Goal: Find specific page/section: Find specific page/section

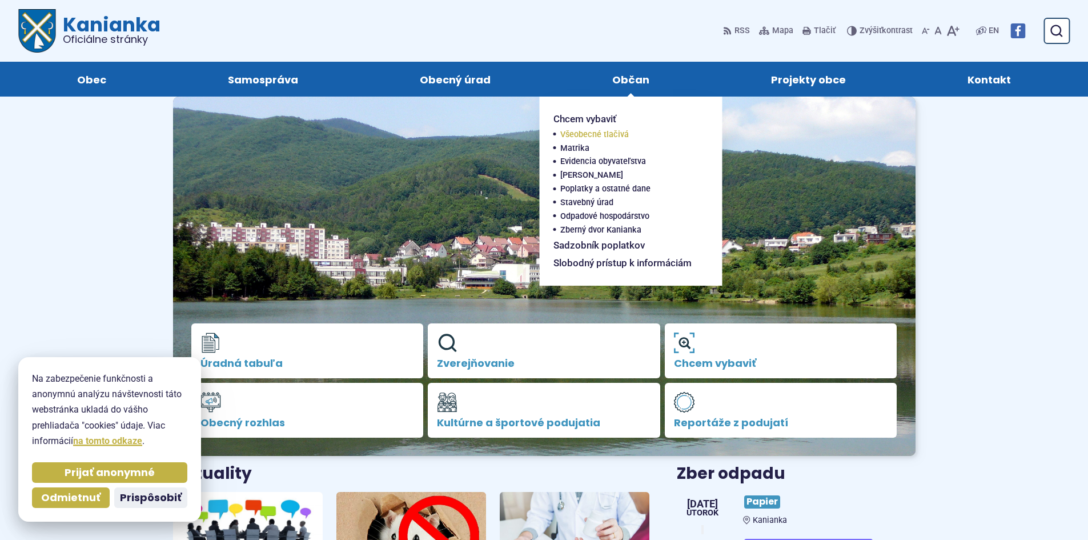
click at [603, 135] on span "Všeobecné tlačivá" at bounding box center [594, 135] width 69 height 14
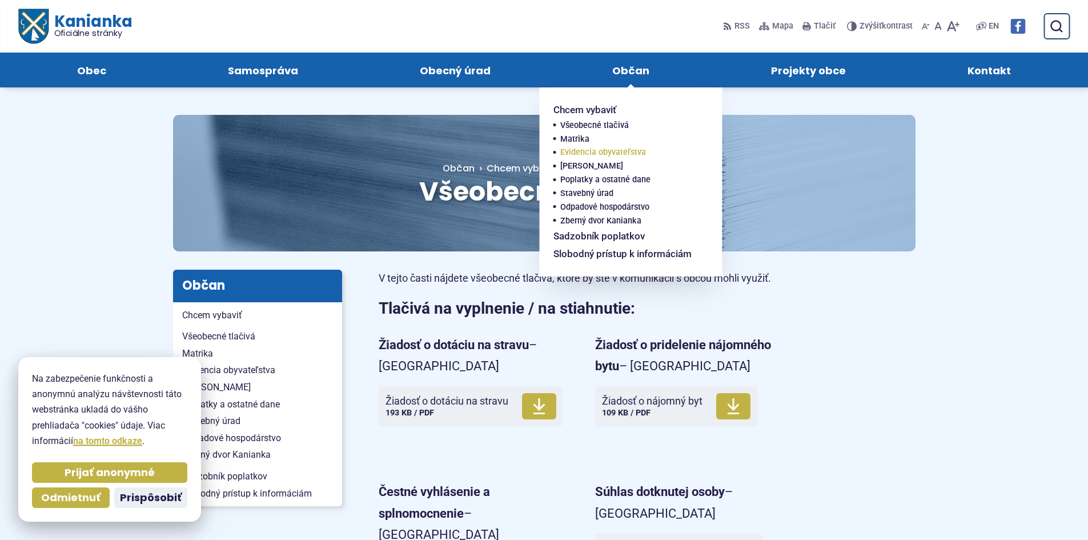
click at [610, 153] on span "Evidencia obyvateľstva" at bounding box center [603, 153] width 86 height 14
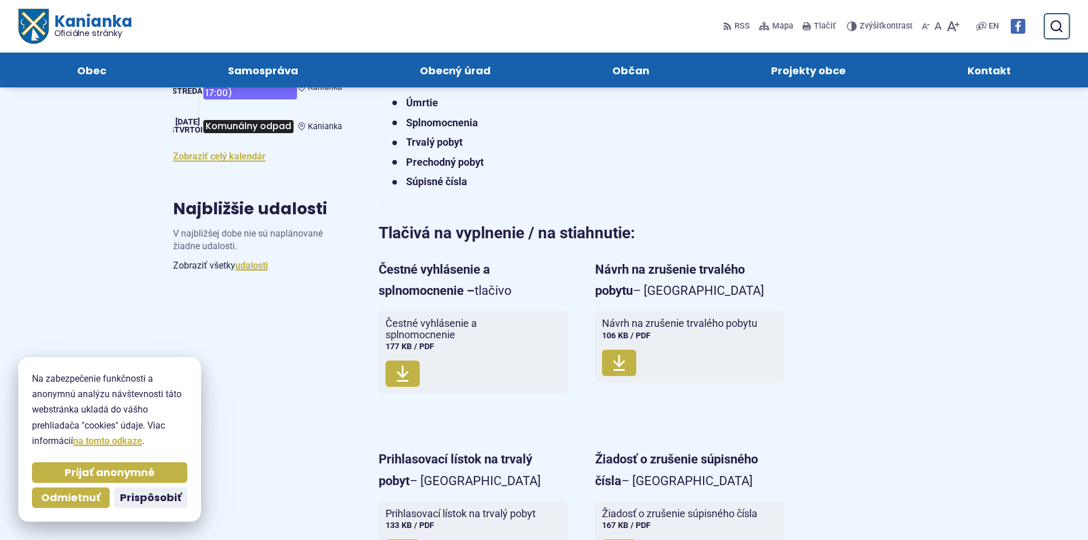
scroll to position [514, 0]
